Goal: Subscribe to service/newsletter: Subscribe to service/newsletter

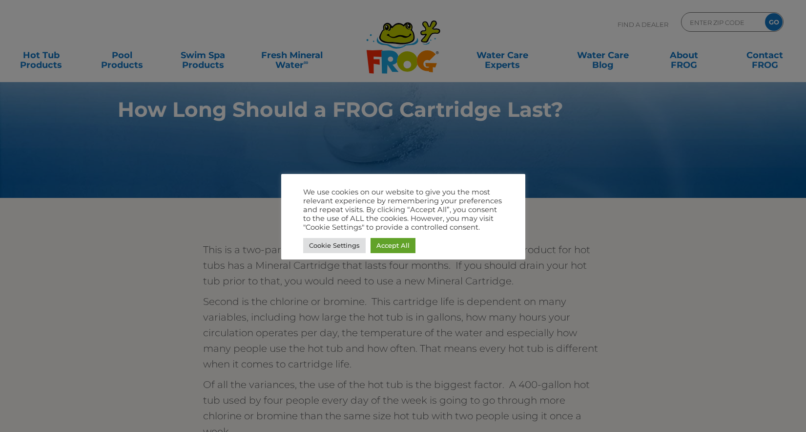
scroll to position [28, 0]
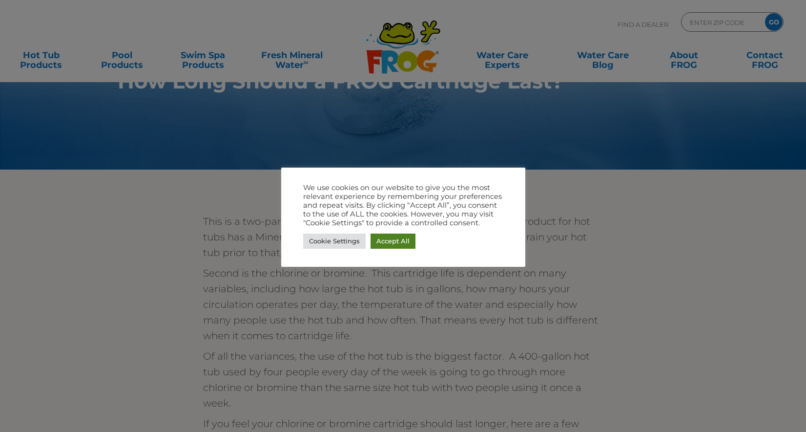
click at [383, 241] on link "Accept All" at bounding box center [393, 240] width 45 height 15
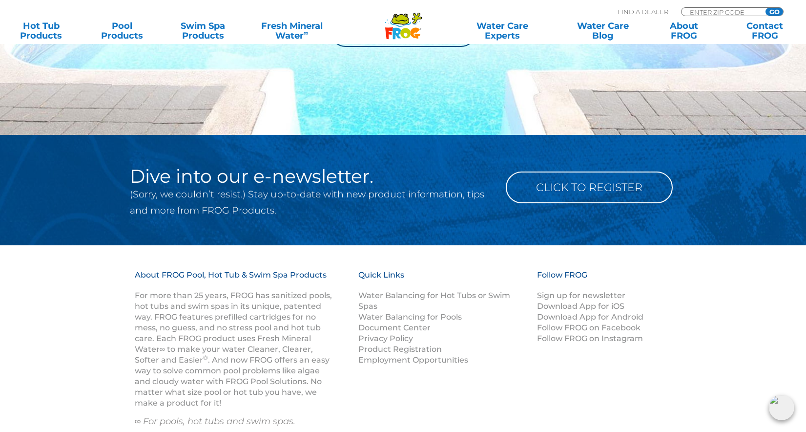
scroll to position [1155, 0]
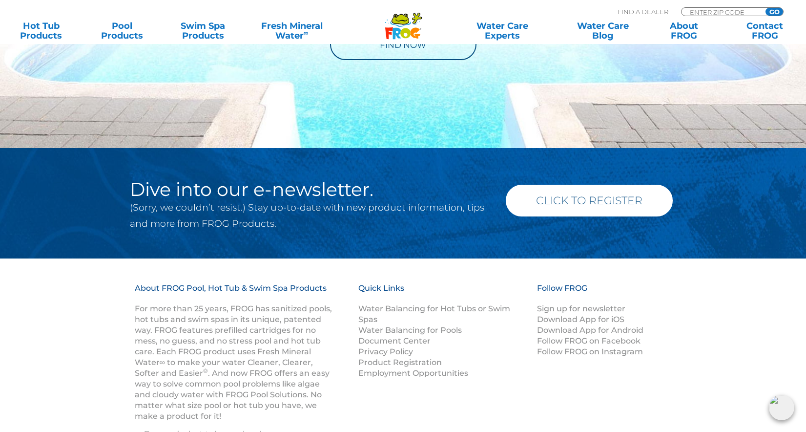
click at [578, 198] on link "Click to Register" at bounding box center [589, 201] width 167 height 32
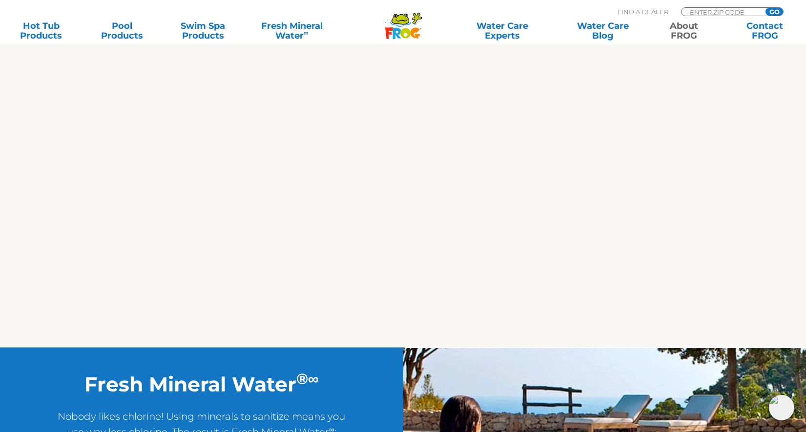
scroll to position [1020, 0]
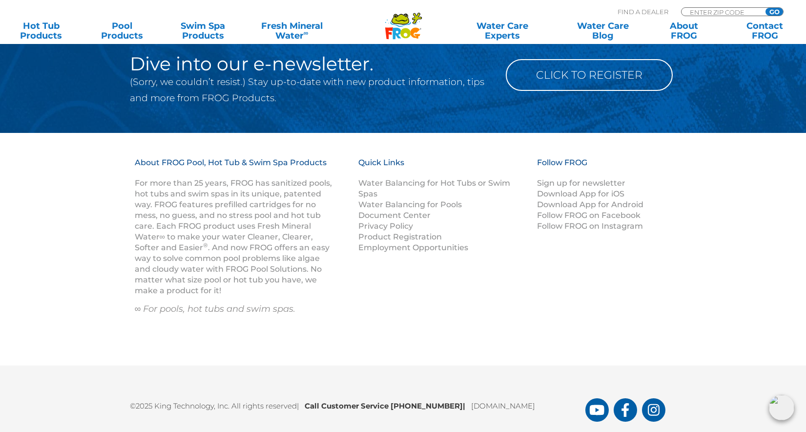
scroll to position [1055, 0]
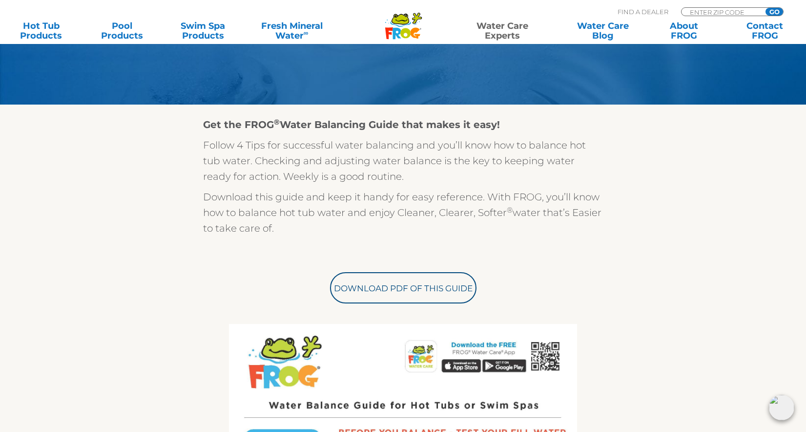
scroll to position [209, 0]
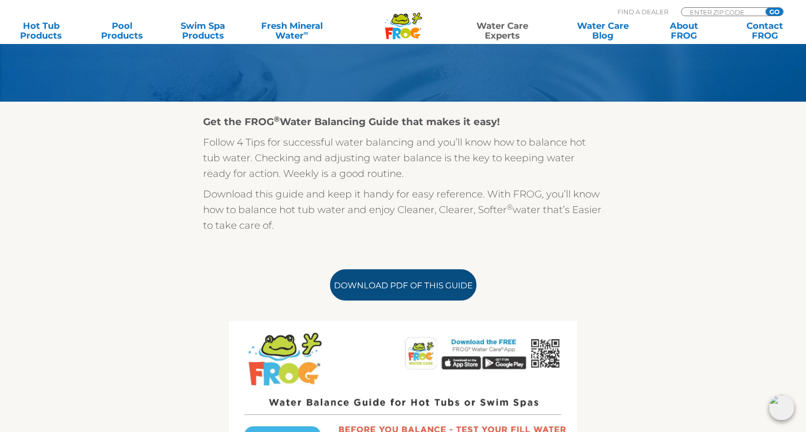
click at [407, 284] on link "Download PDF of this Guide" at bounding box center [403, 284] width 147 height 31
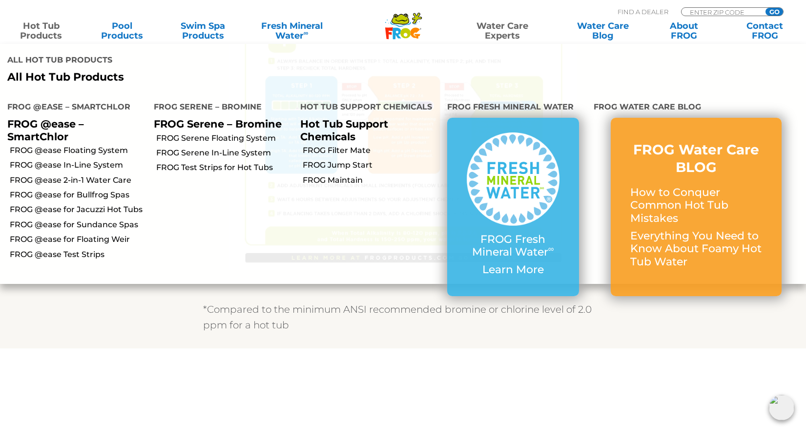
scroll to position [711, 0]
